Goal: Transaction & Acquisition: Purchase product/service

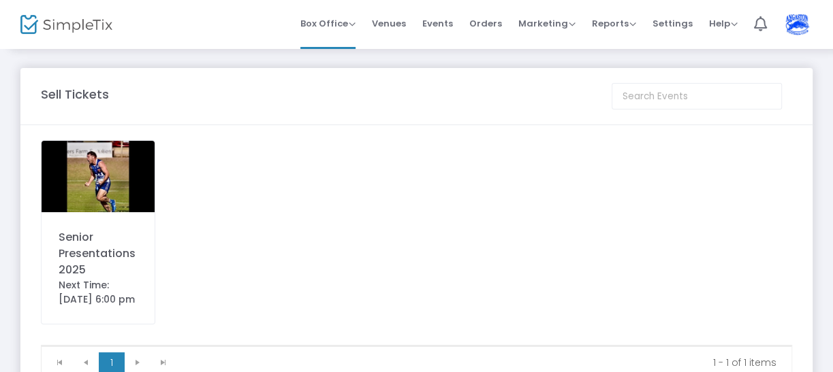
click at [97, 229] on div "Senior Presentations 2025" at bounding box center [98, 253] width 79 height 49
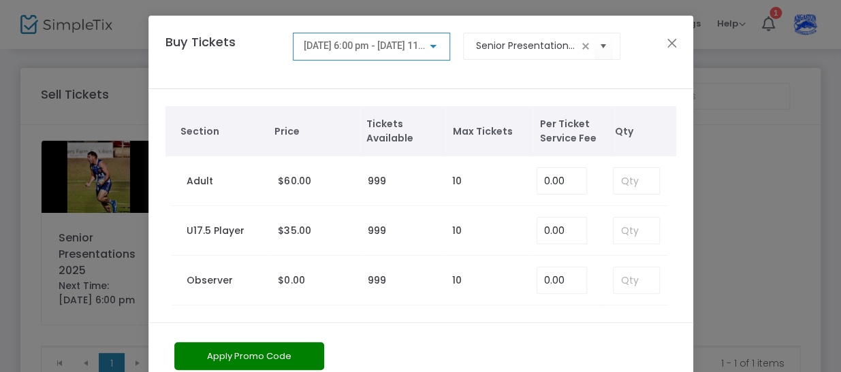
click at [58, 38] on ngb-modal-window "Buy Tickets [DATE] 6:00 pm - [DATE] 11:00 pm Senior Presentations 2025 Section …" at bounding box center [420, 186] width 841 height 372
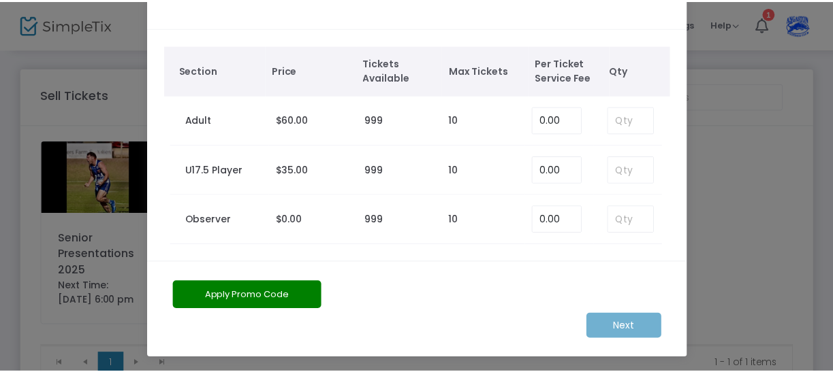
scroll to position [61, 0]
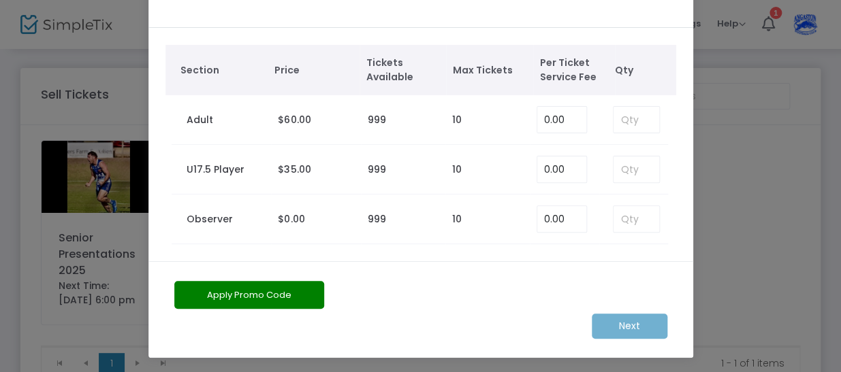
click at [744, 140] on ngb-modal-window "Buy Tickets [DATE] 6:00 pm - [DATE] 11:00 pm Senior Presentations 2025 Section …" at bounding box center [420, 186] width 841 height 372
click at [94, 268] on ngb-modal-window "Buy Tickets 11/10/2025 @ 6:00 pm - 11/10/2025 @ 11:00 pm Senior Presentations 2…" at bounding box center [420, 186] width 841 height 372
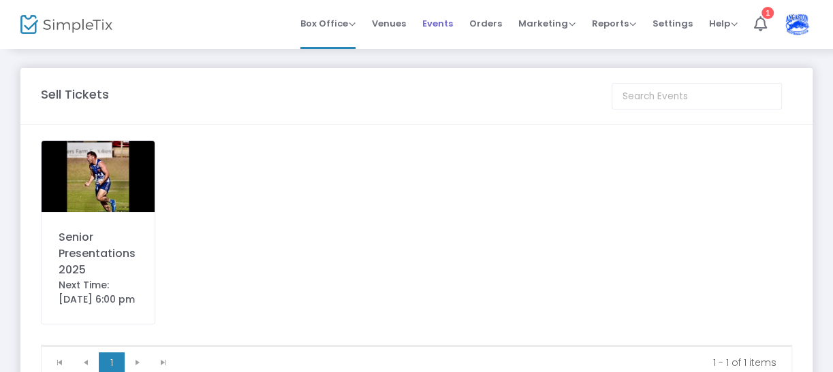
click at [441, 20] on span "Events" at bounding box center [437, 23] width 31 height 35
